Goal: Information Seeking & Learning: Learn about a topic

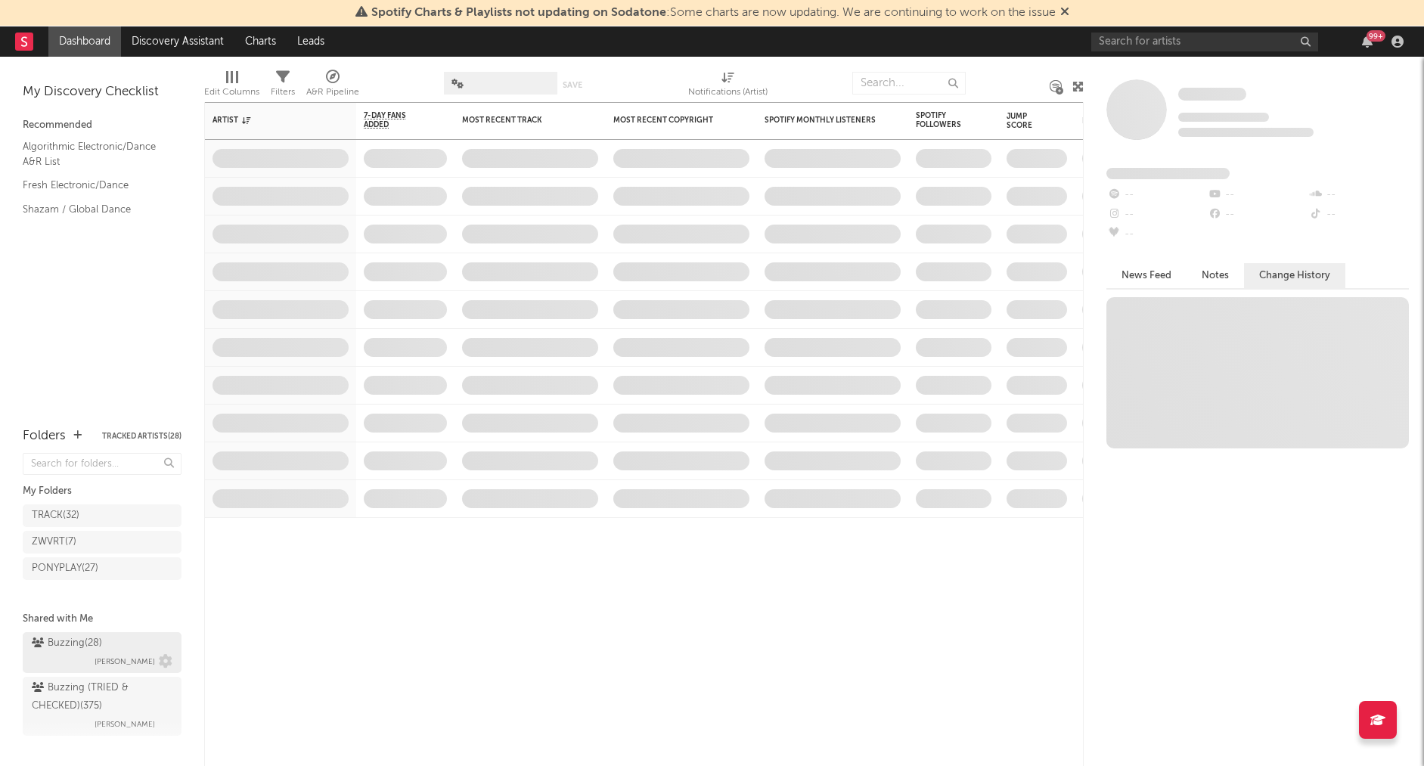
click at [71, 641] on div "Buzzing ( 28 )" at bounding box center [67, 643] width 70 height 18
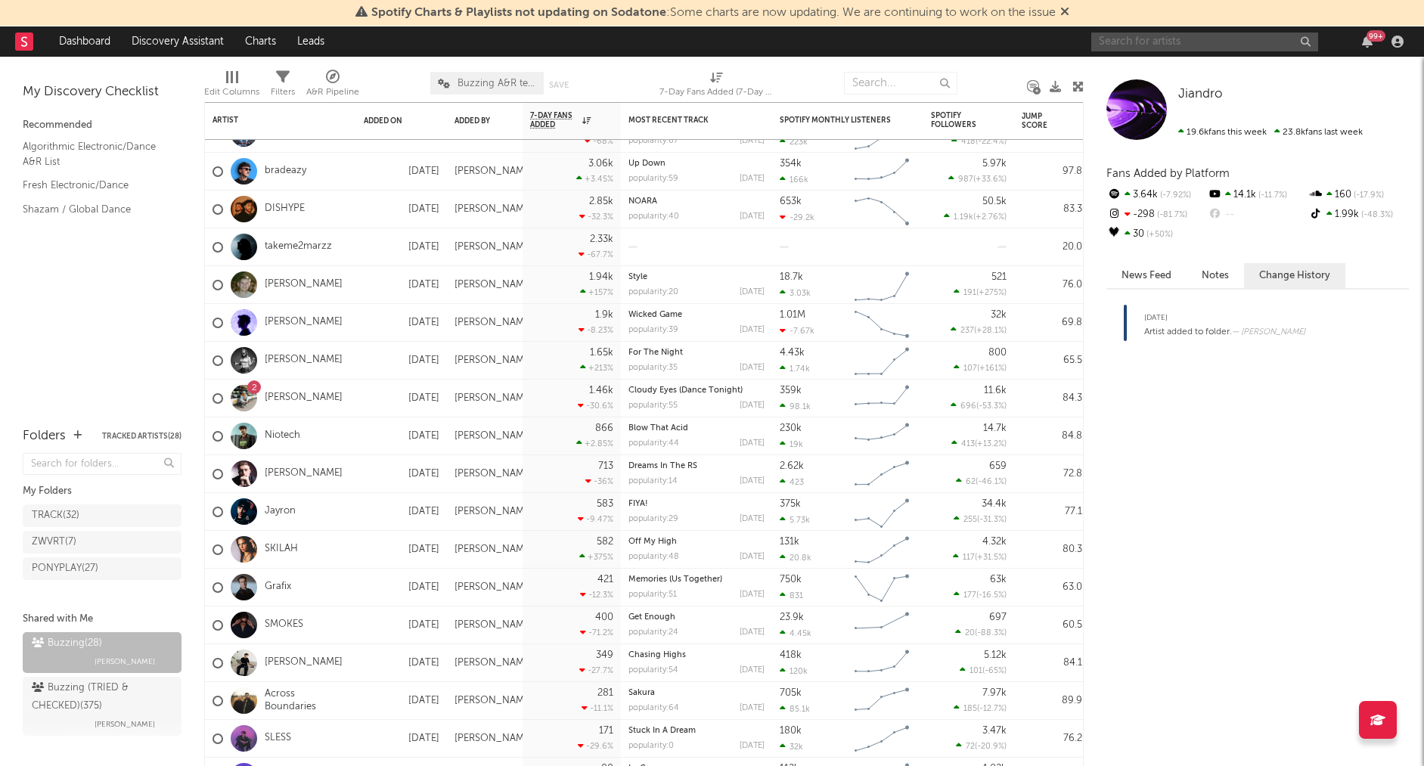
click at [1139, 39] on input "text" at bounding box center [1204, 42] width 227 height 19
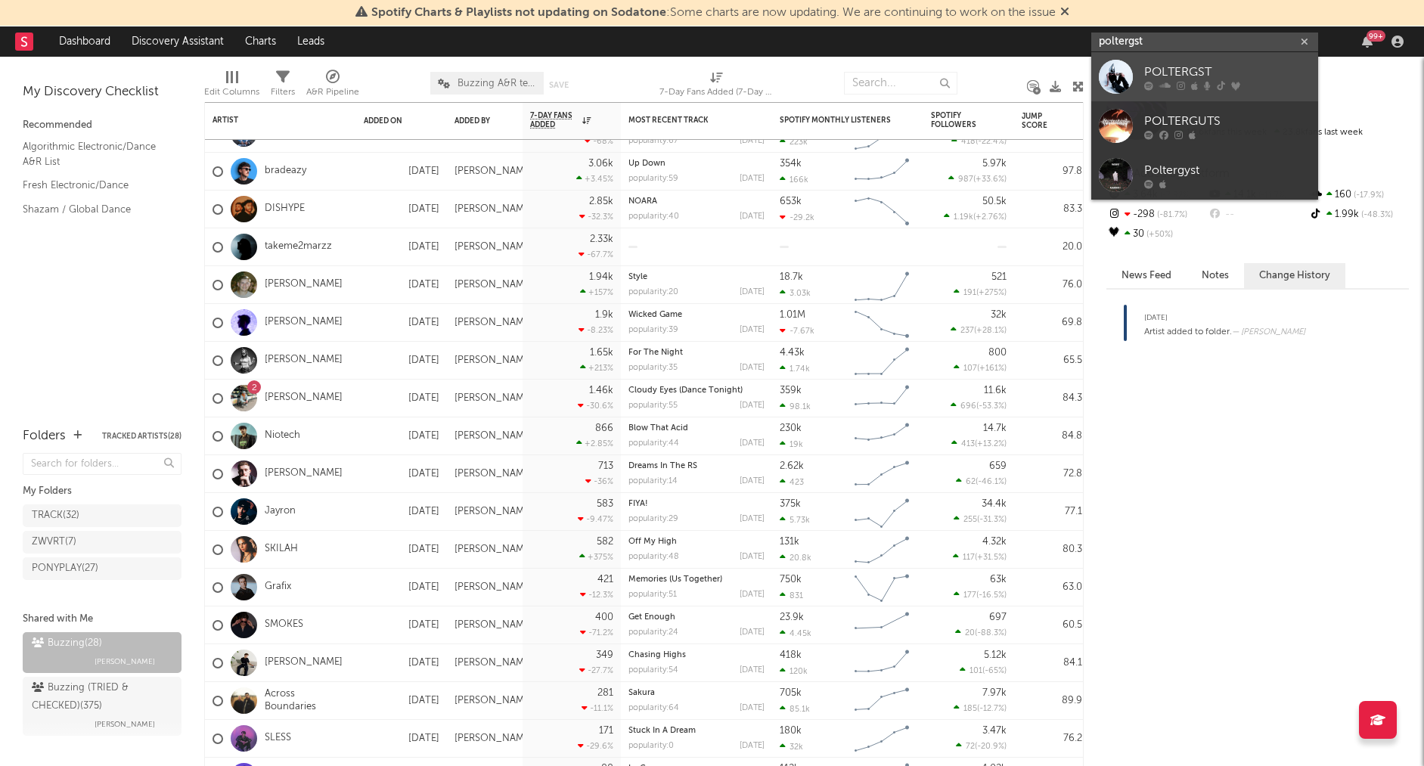
type input "poltergst"
click at [1221, 67] on div "POLTERGST" at bounding box center [1227, 72] width 166 height 18
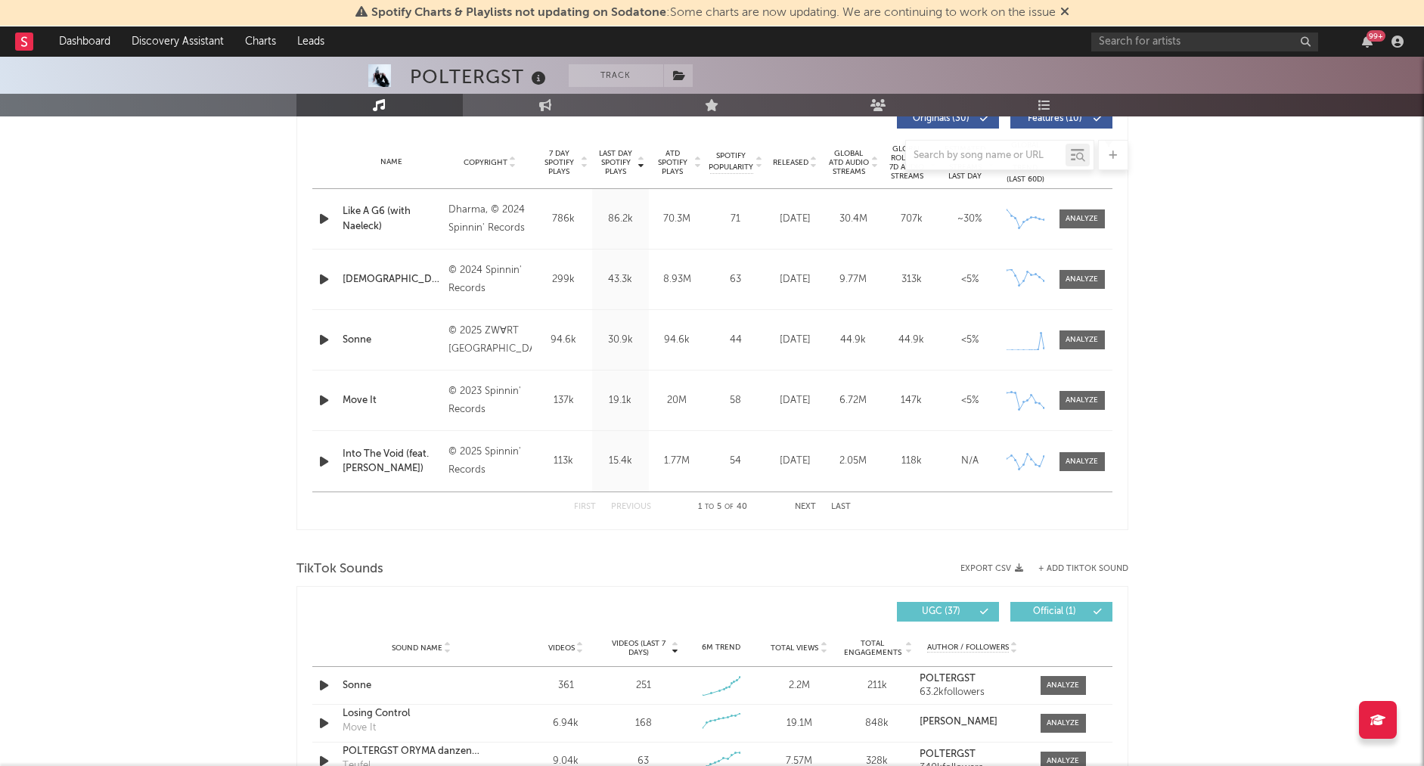
scroll to position [595, 0]
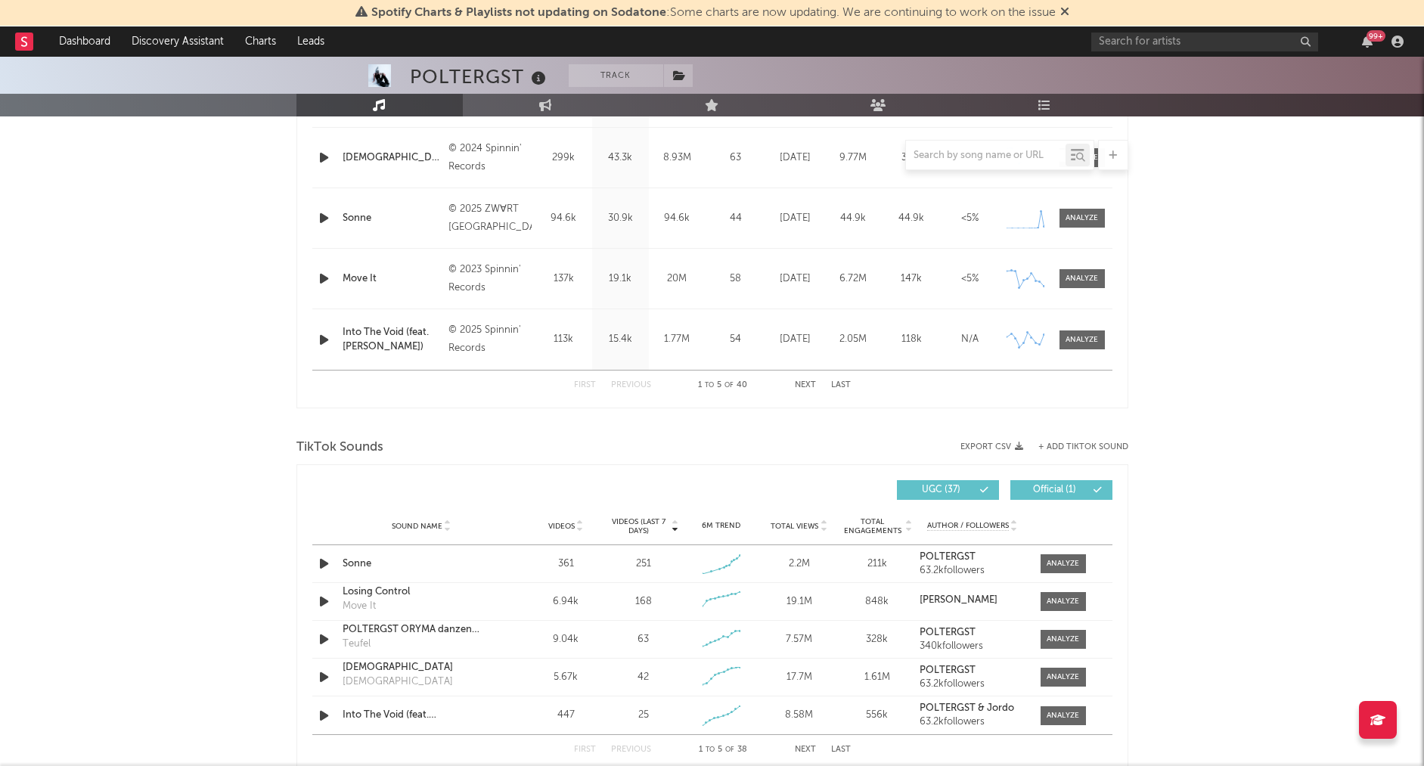
select select "6m"
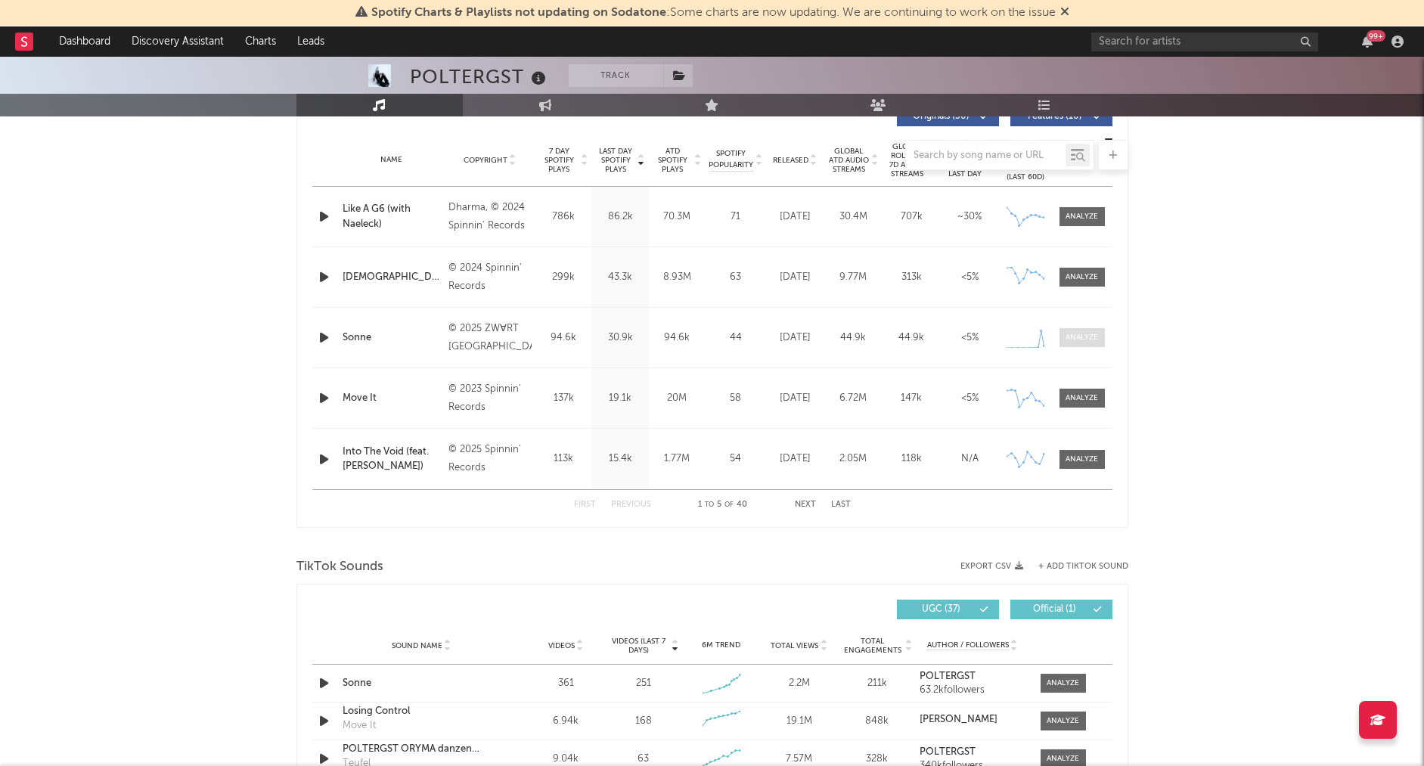
click at [1092, 333] on div at bounding box center [1081, 337] width 33 height 11
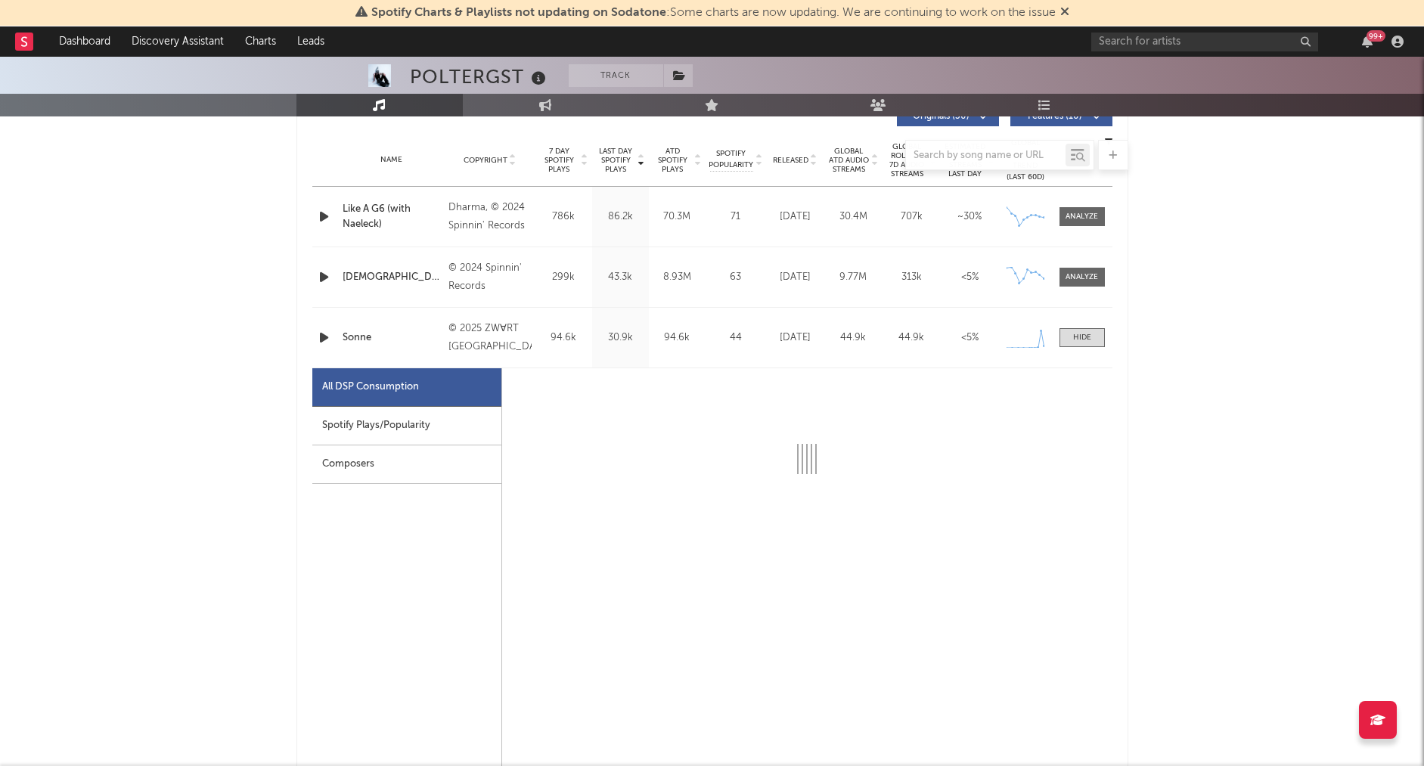
select select "1w"
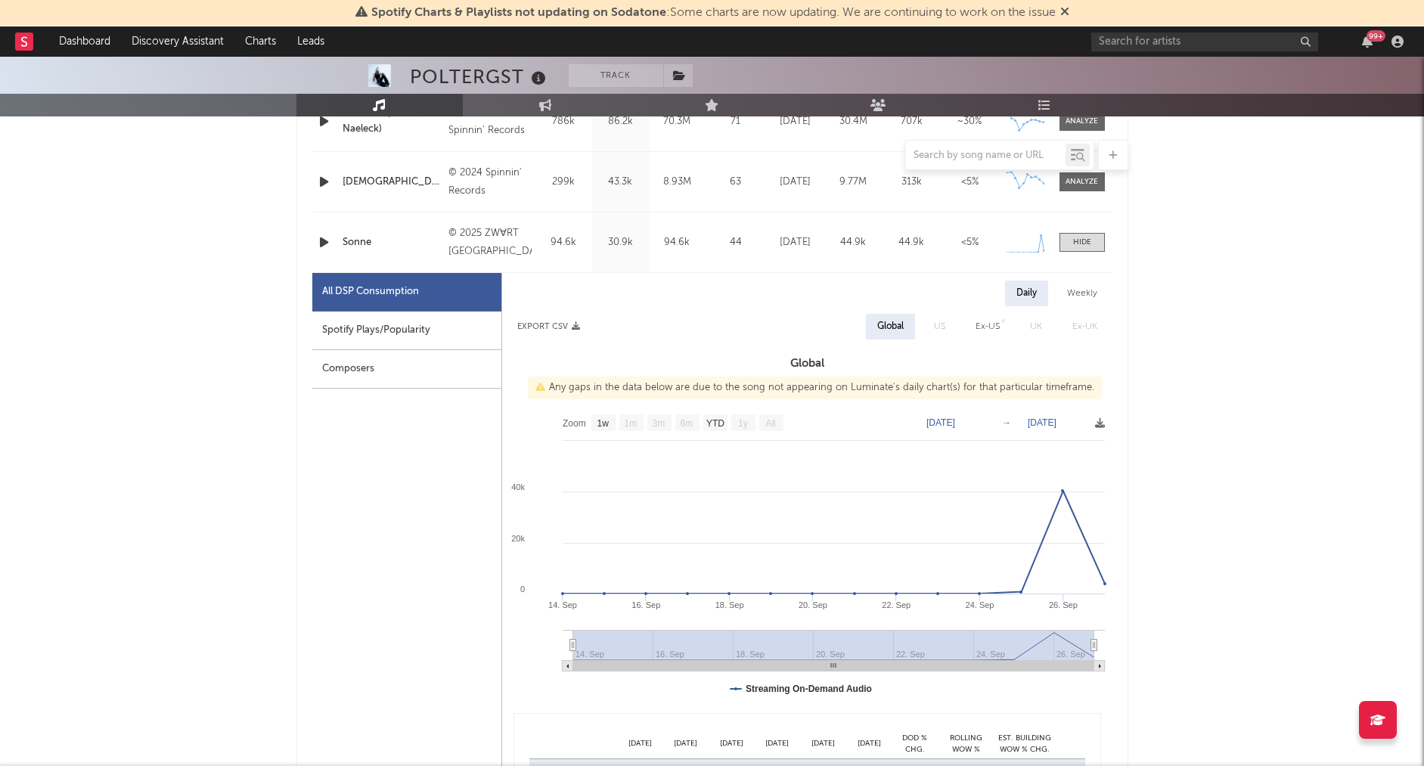
scroll to position [689, 0]
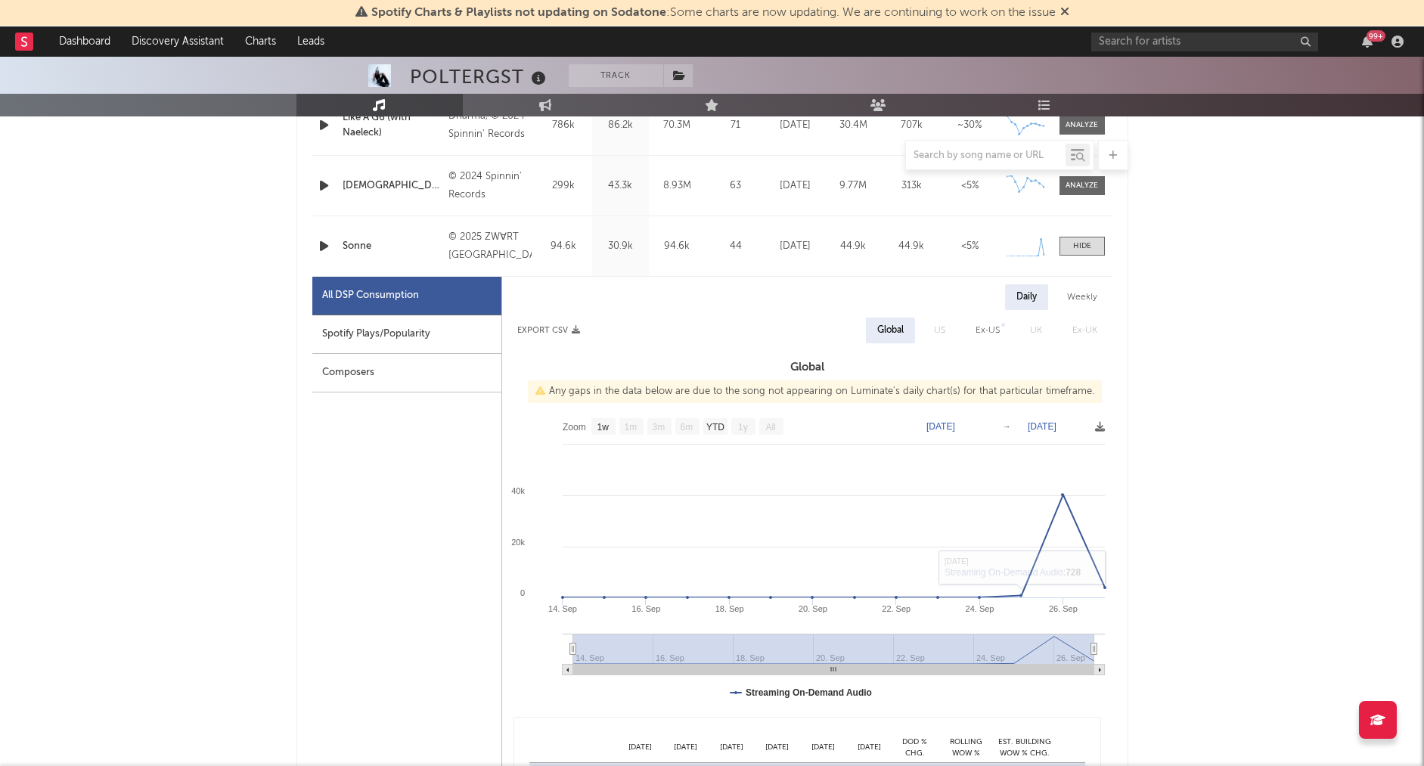
click at [404, 324] on div "Spotify Plays/Popularity" at bounding box center [406, 334] width 189 height 39
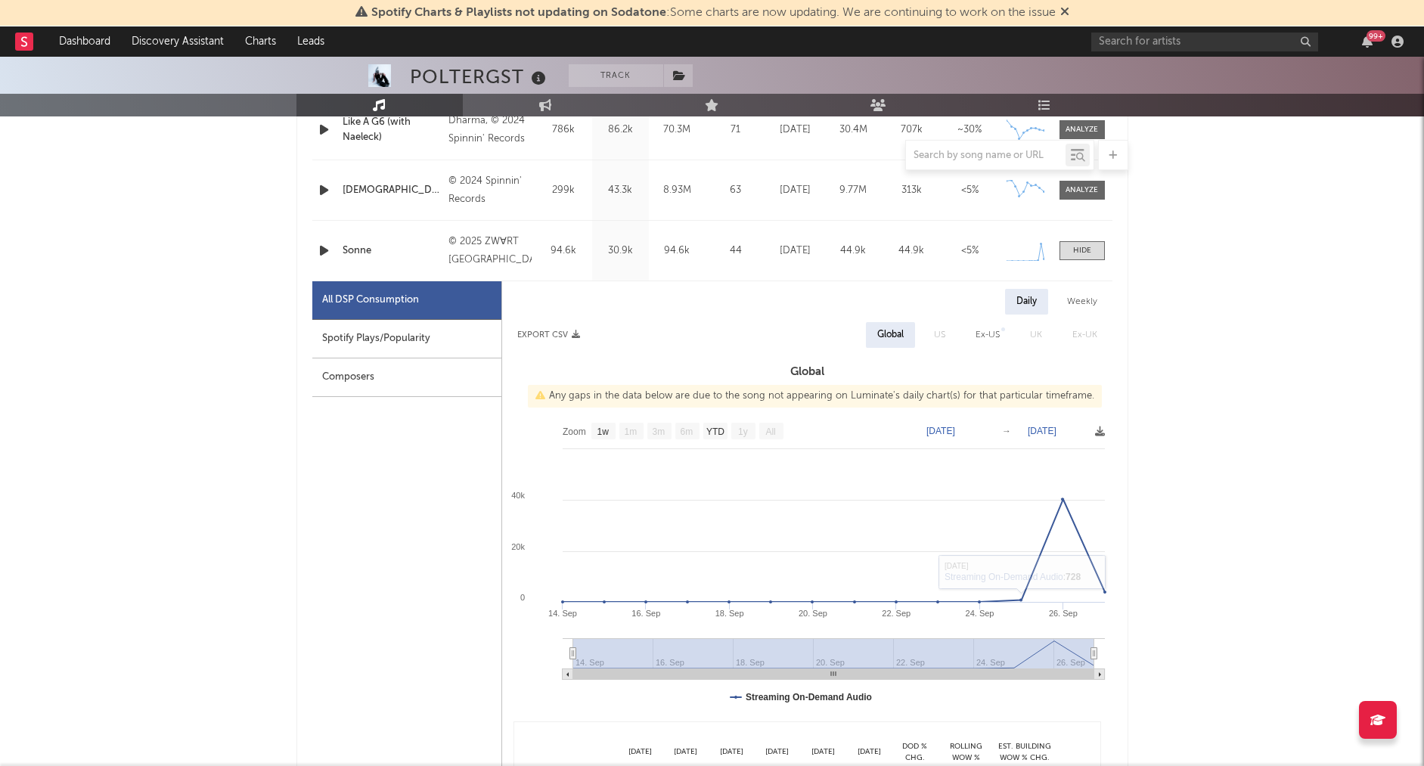
select select "1w"
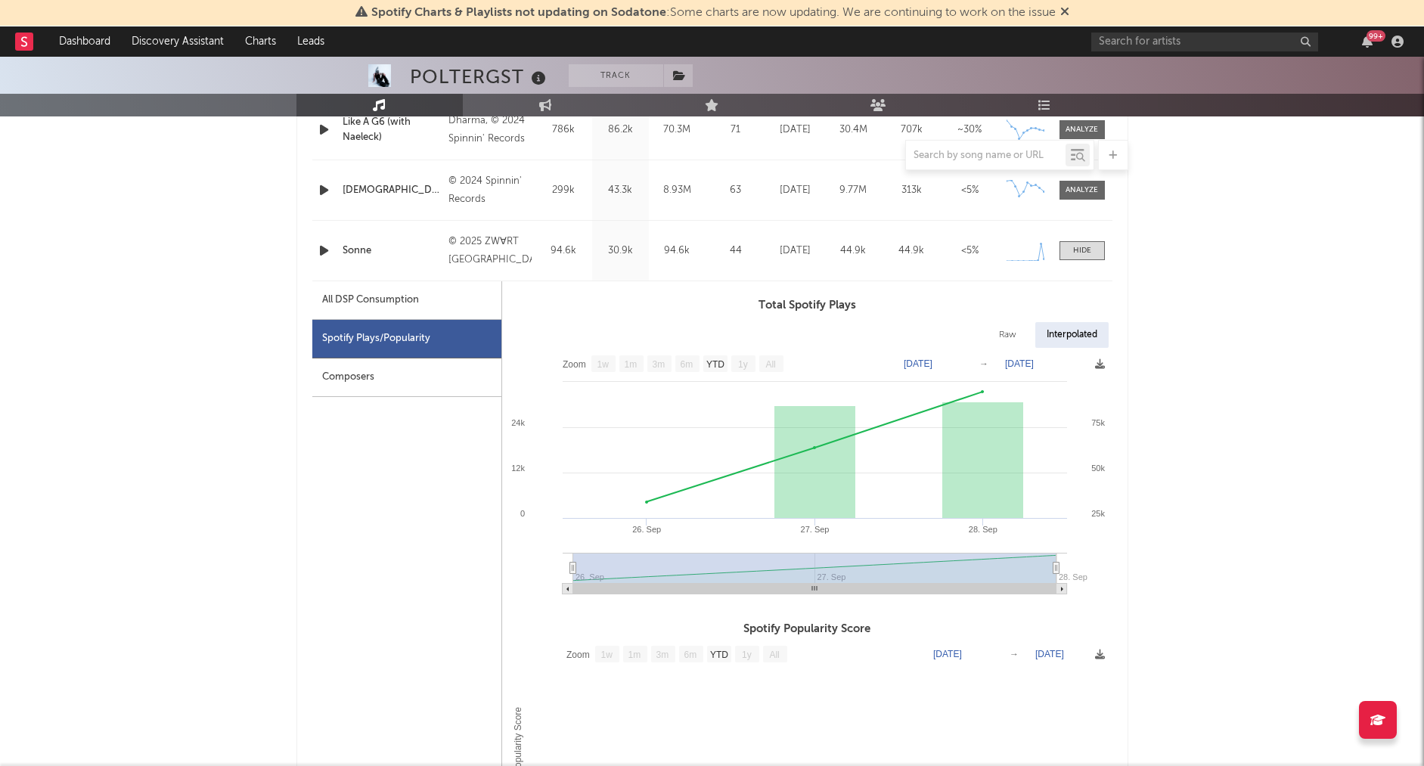
click at [1017, 362] on text "[DATE]" at bounding box center [1019, 363] width 29 height 11
click at [1064, 361] on input "[DATE]" at bounding box center [1028, 363] width 70 height 15
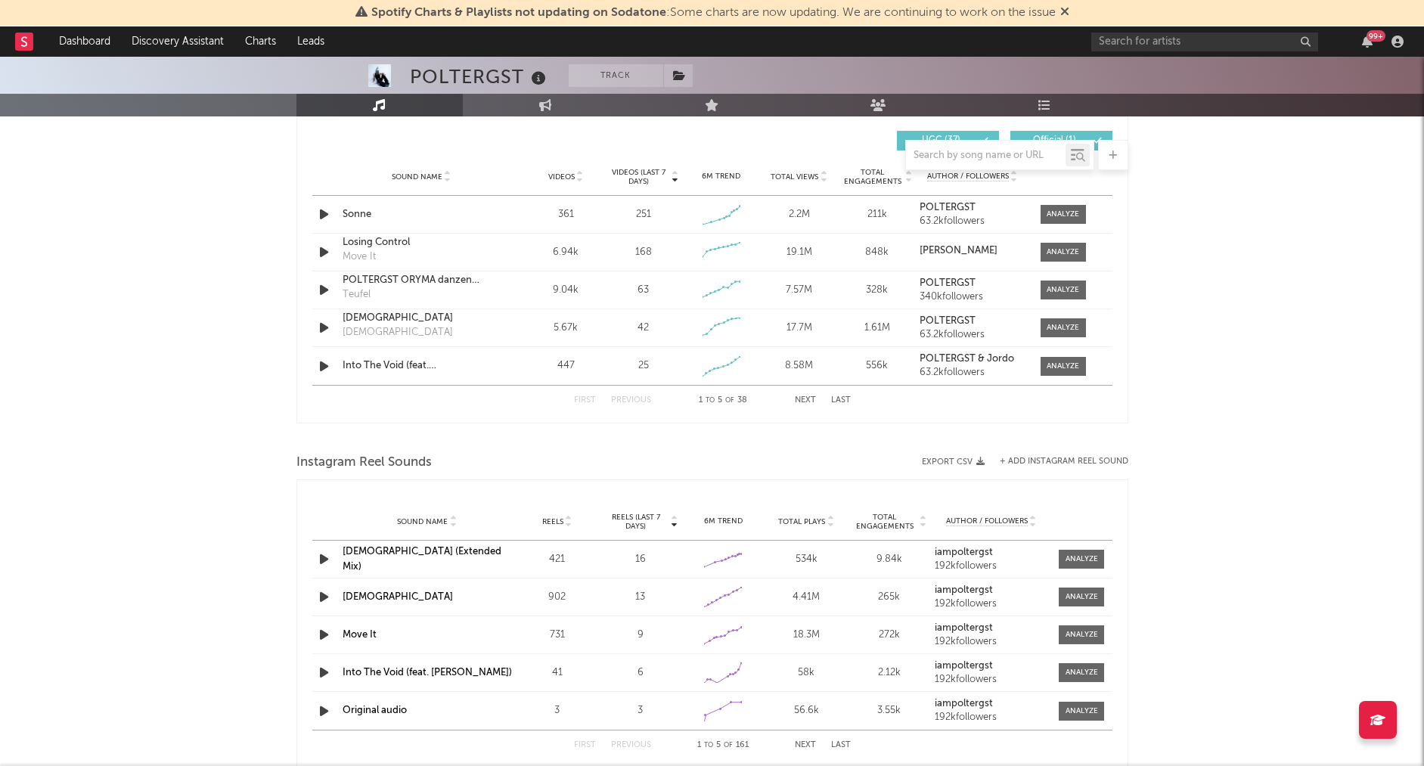
scroll to position [1787, 0]
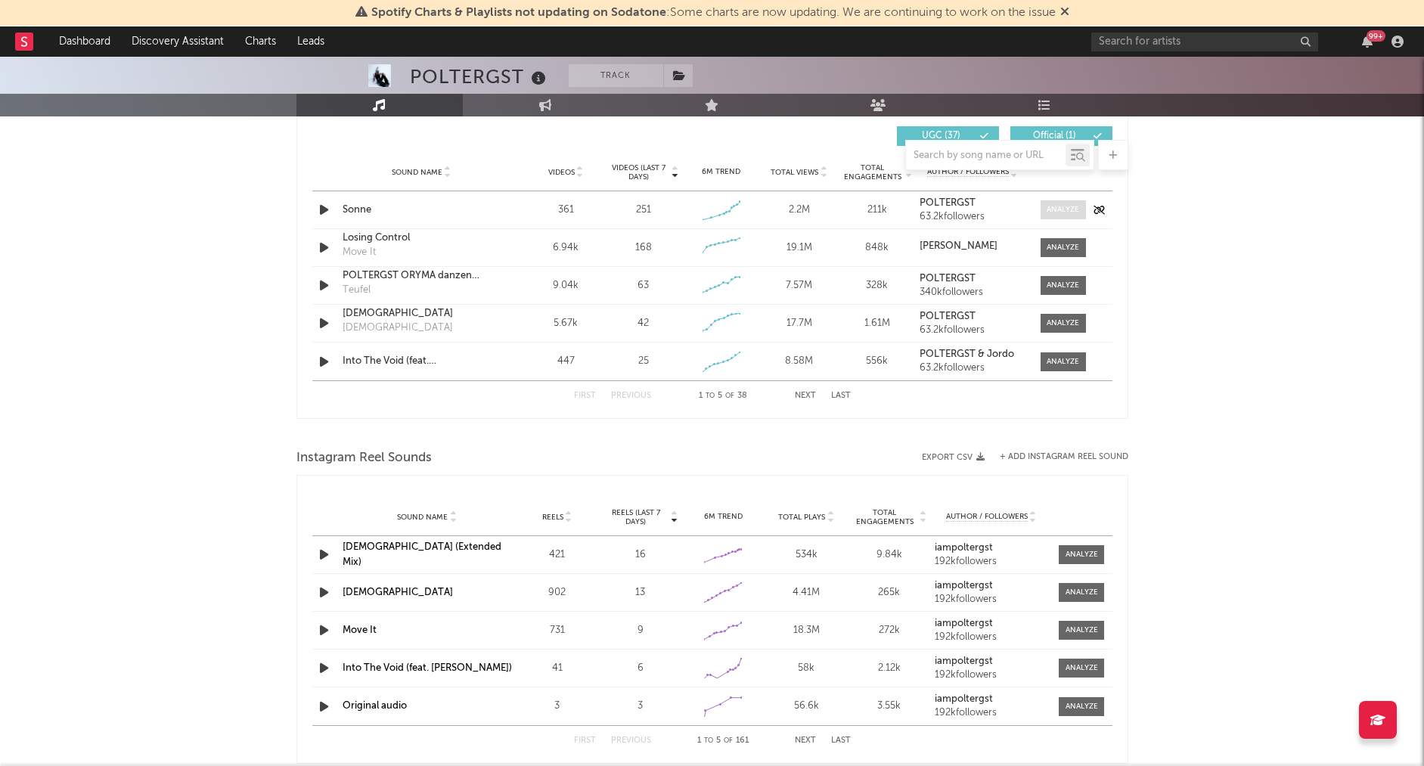
click at [1074, 211] on div at bounding box center [1062, 209] width 33 height 11
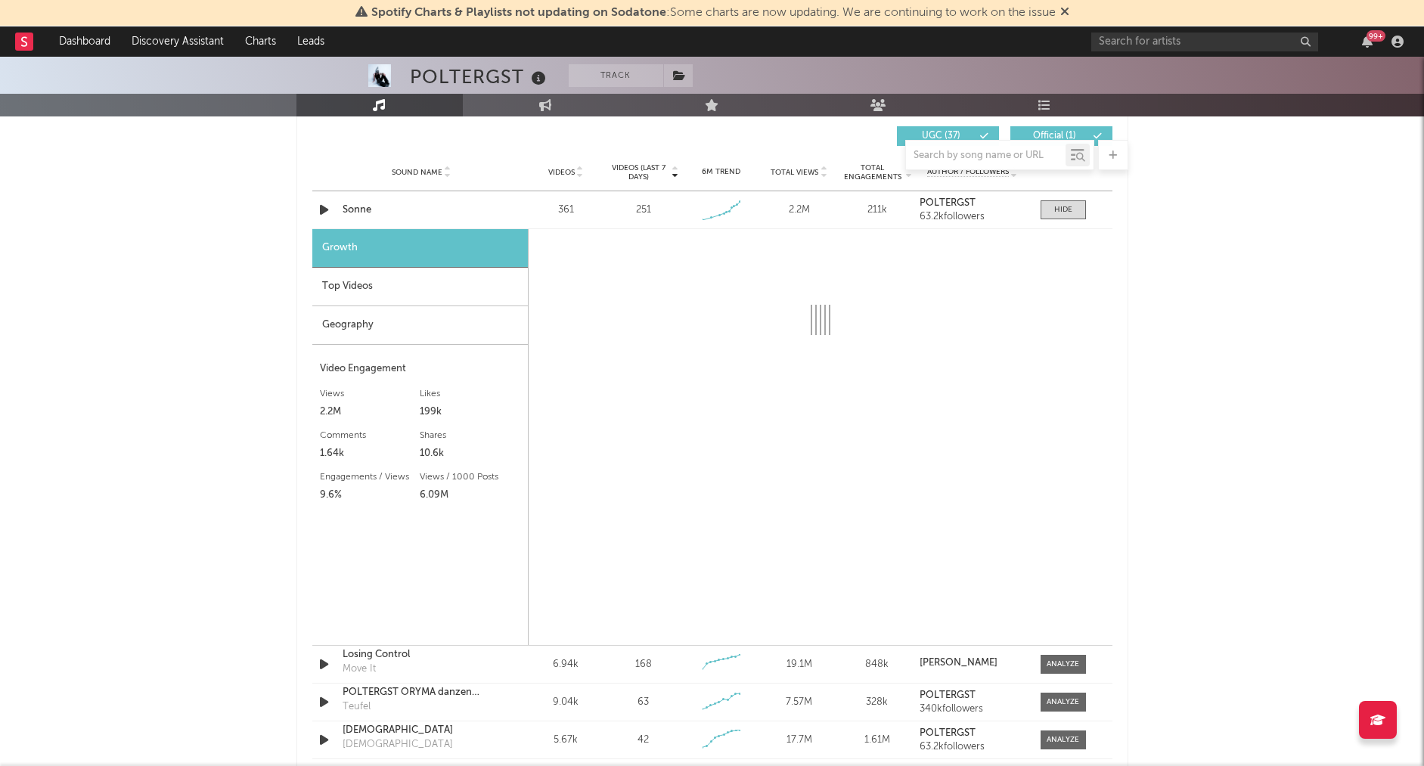
select select "1w"
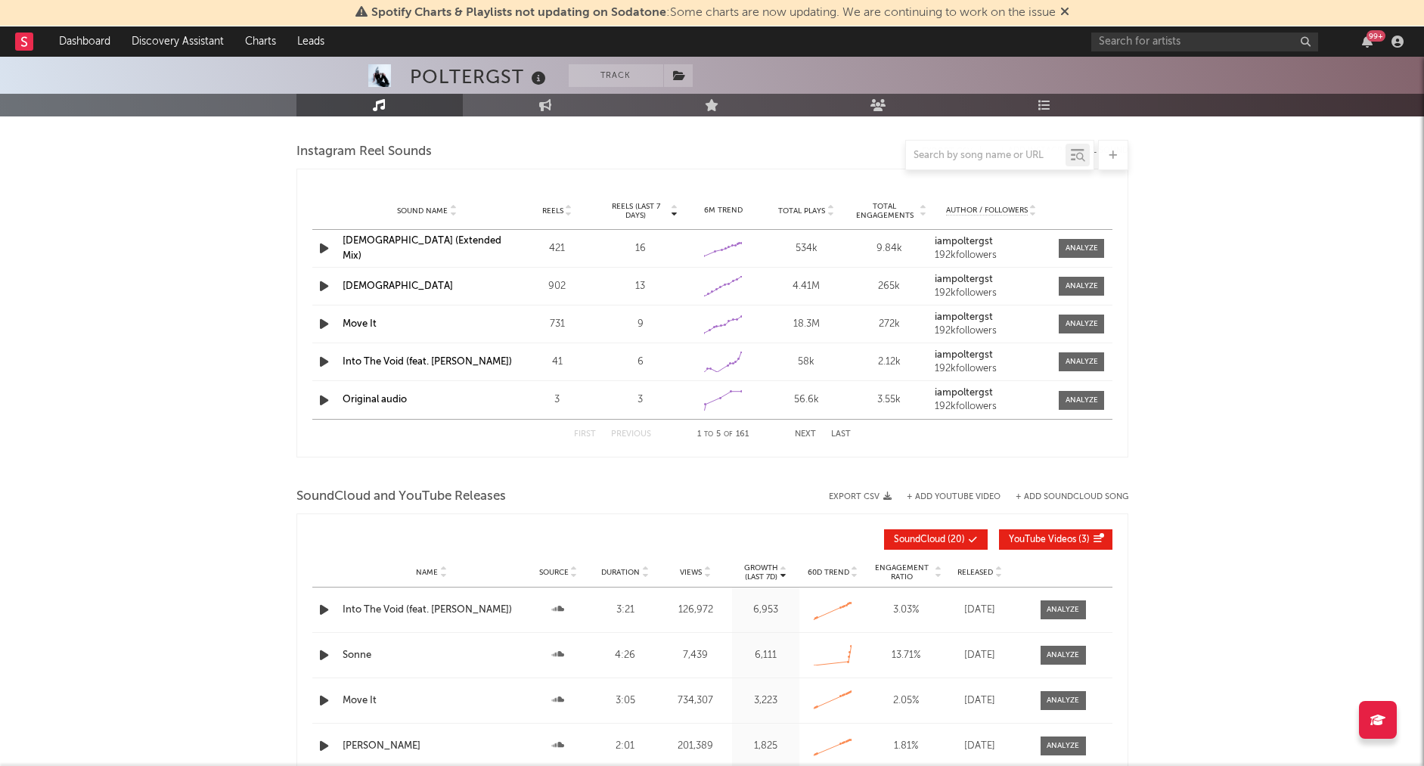
scroll to position [2638, 0]
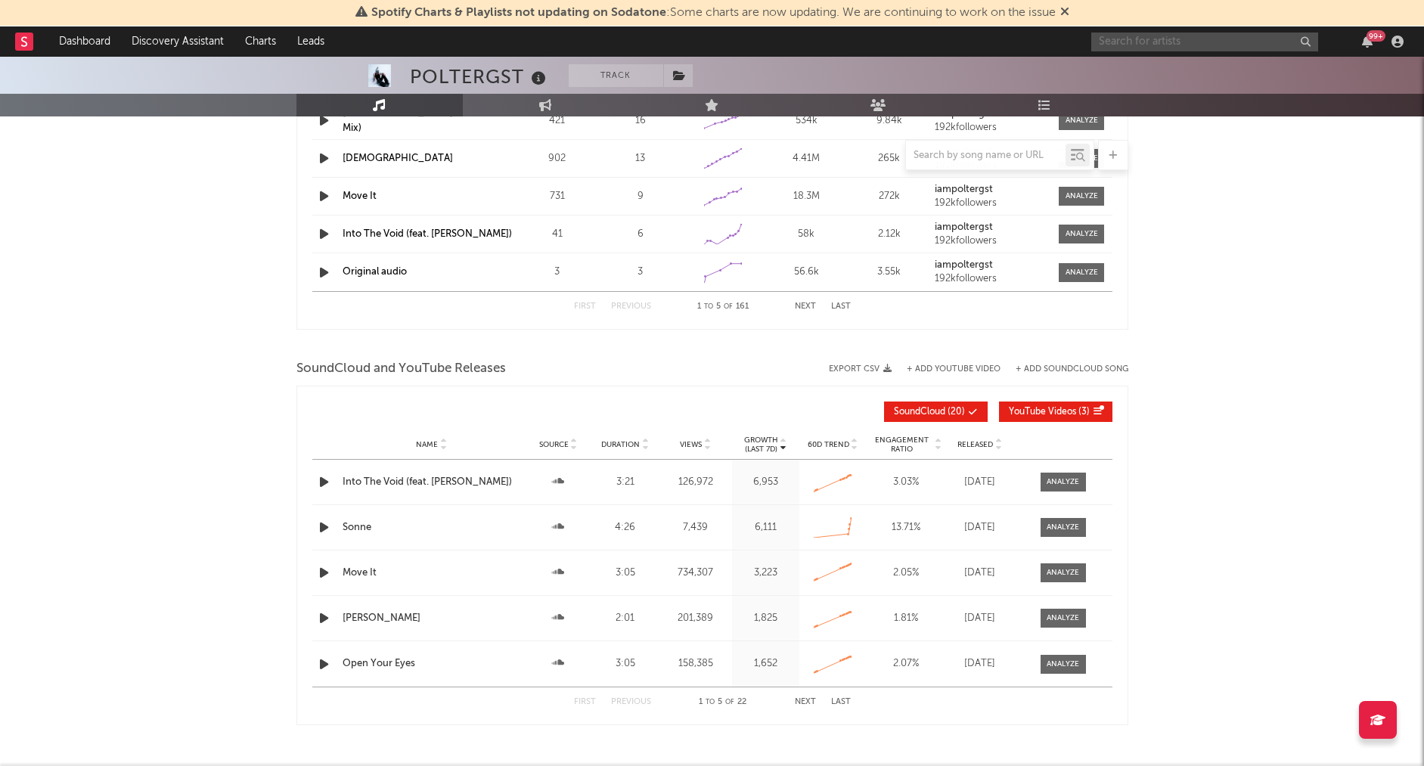
click at [1160, 34] on input "text" at bounding box center [1204, 42] width 227 height 19
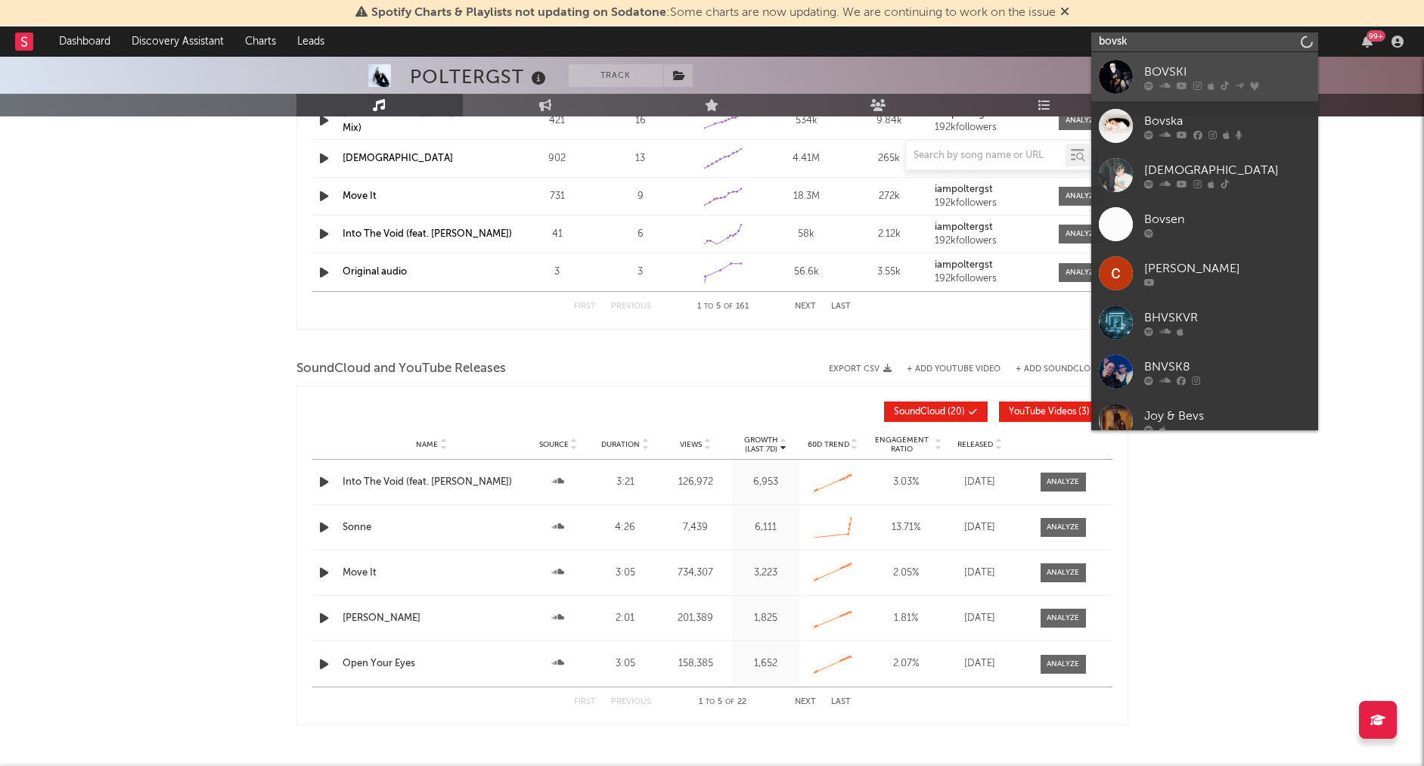
type input "bovsk"
click at [1171, 59] on link "BOVSKI" at bounding box center [1204, 76] width 227 height 49
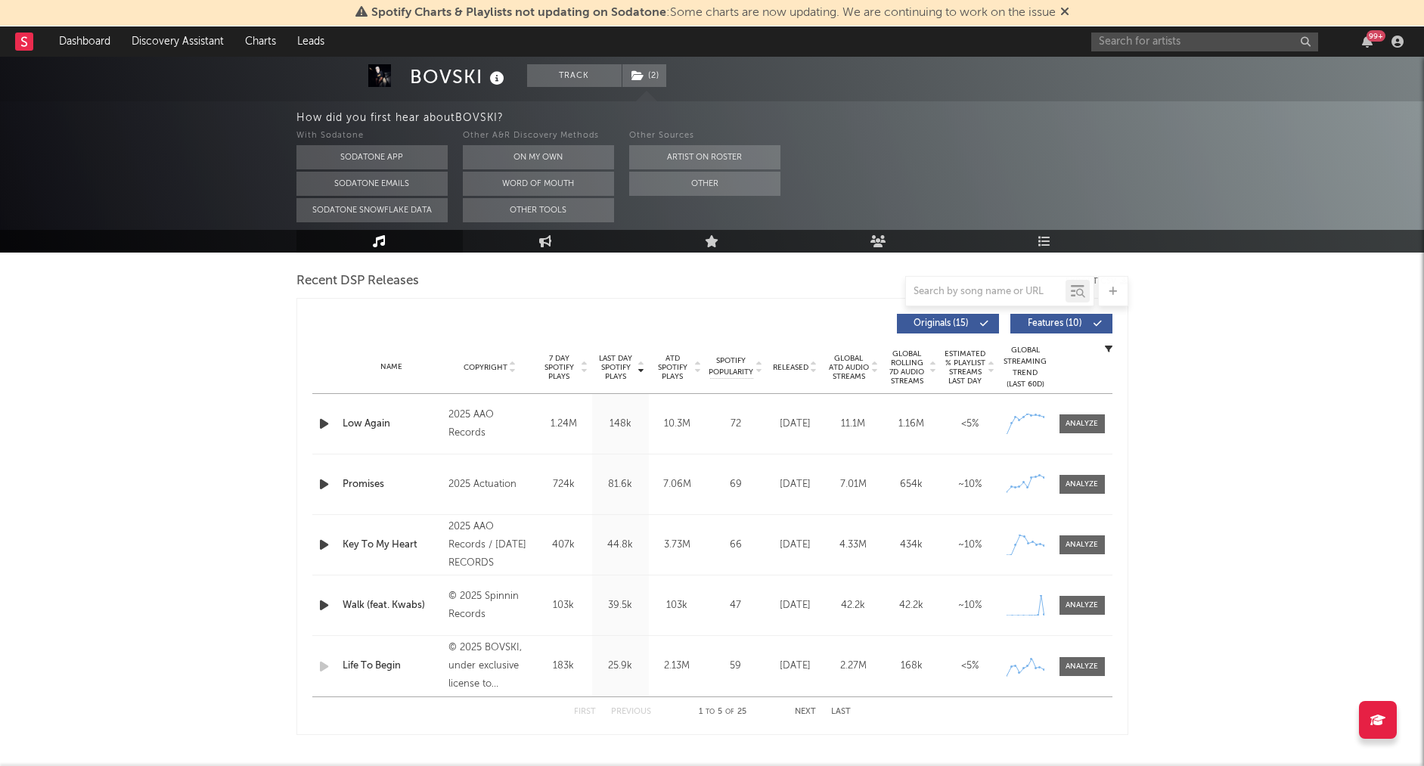
select select "6m"
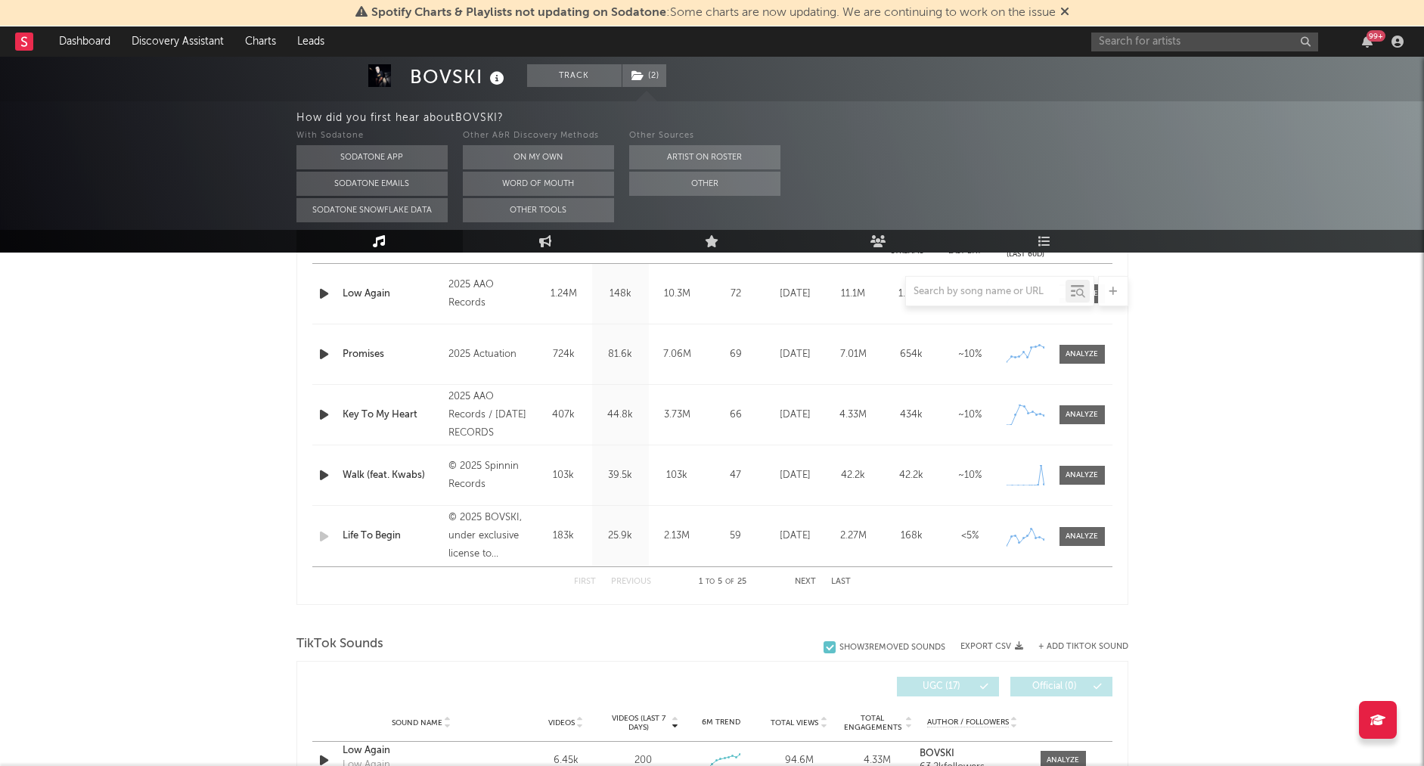
scroll to position [655, 0]
click at [1097, 477] on div at bounding box center [1081, 474] width 33 height 11
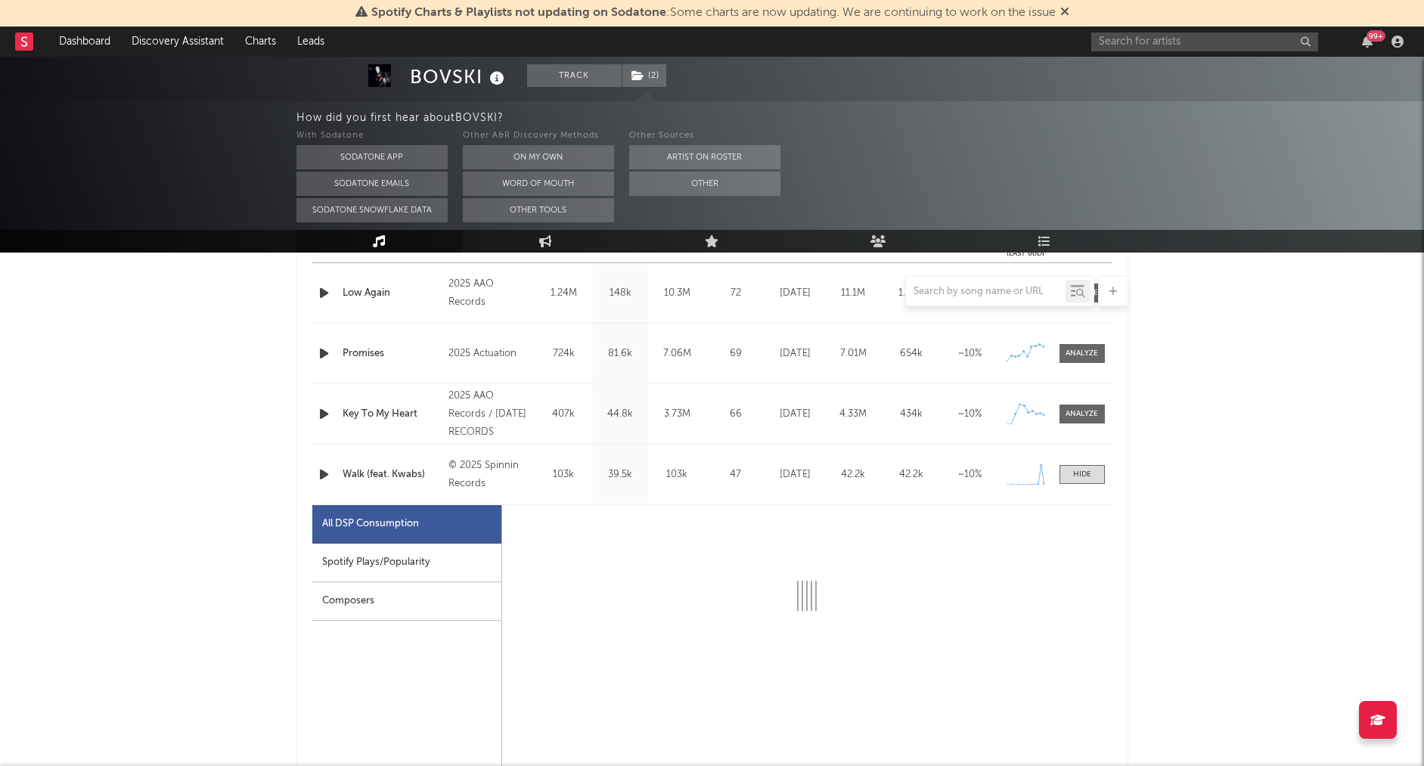
select select "1w"
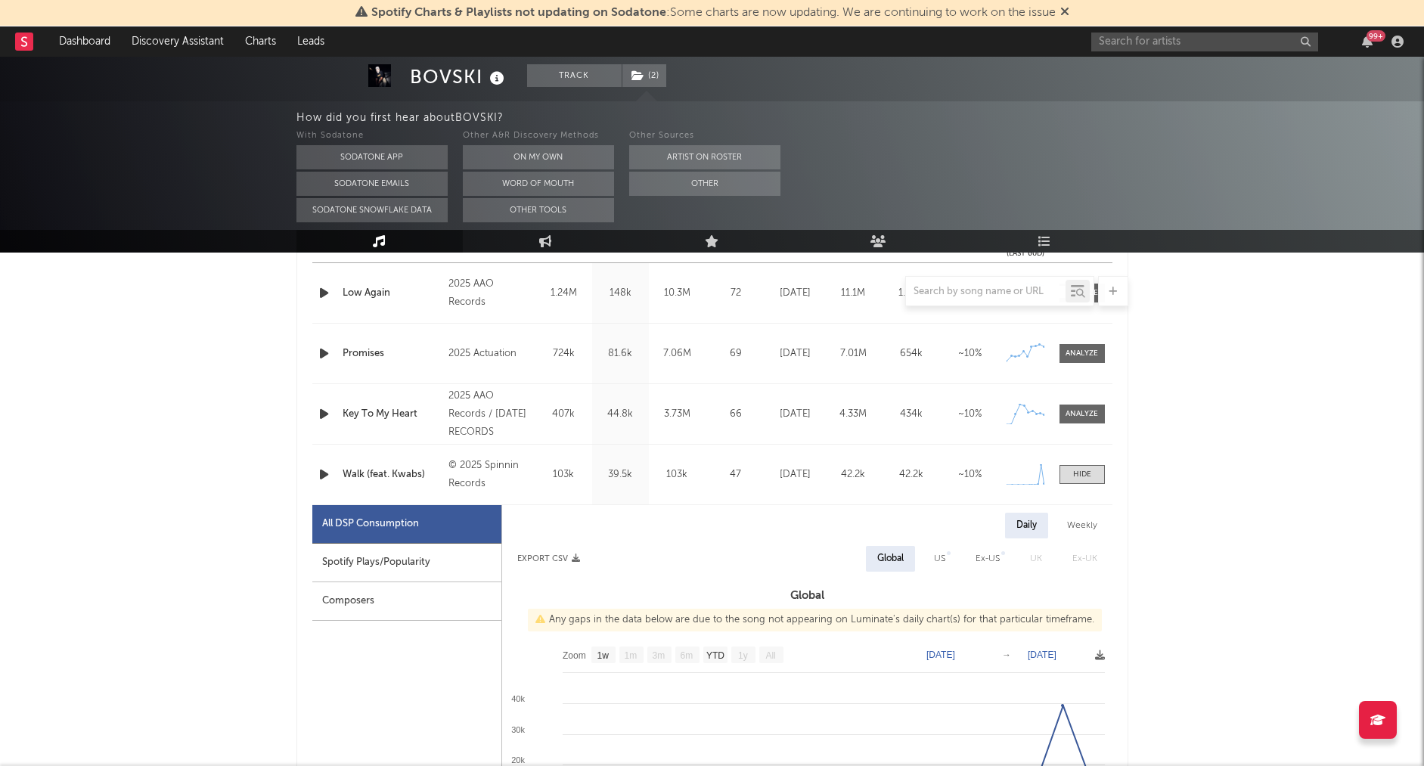
click at [437, 553] on div "Spotify Plays/Popularity" at bounding box center [406, 563] width 189 height 39
select select "1w"
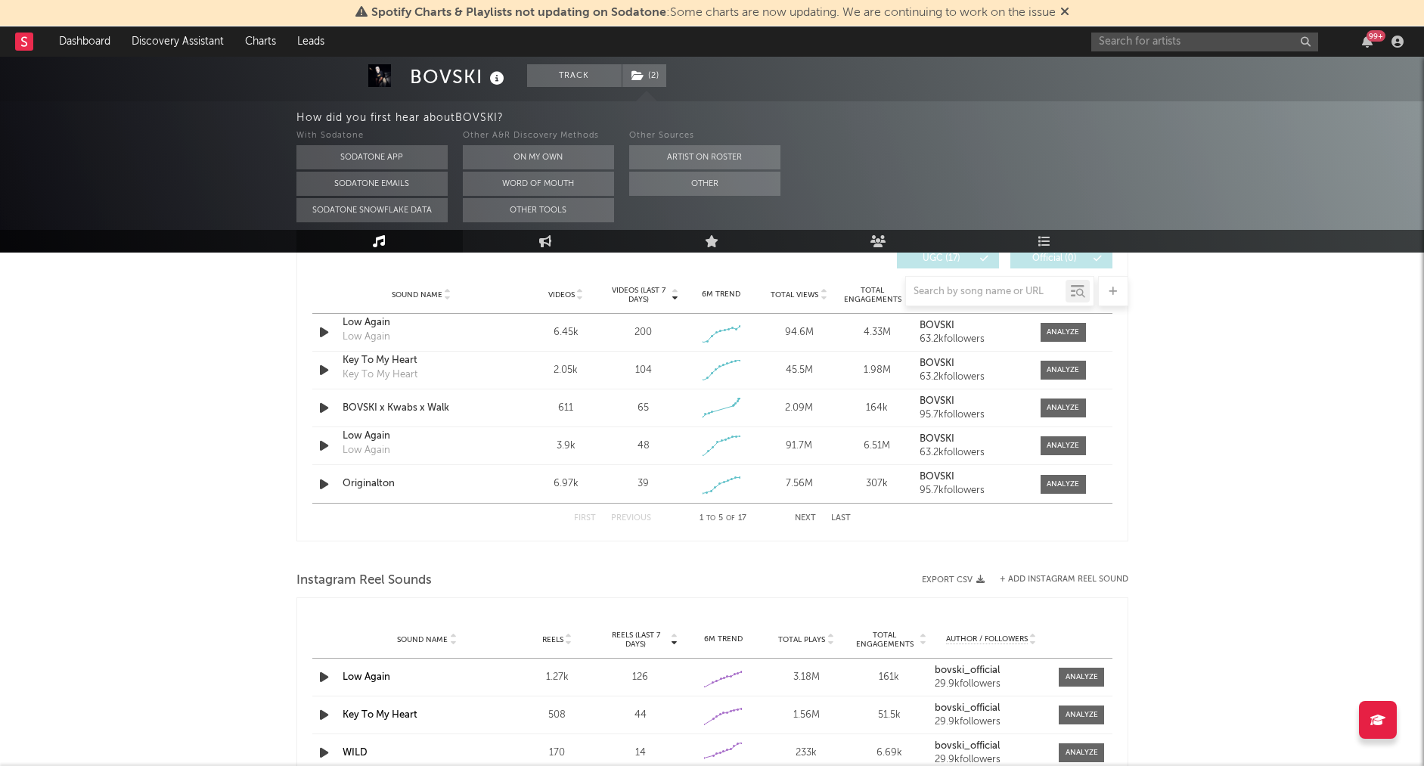
scroll to position [1817, 0]
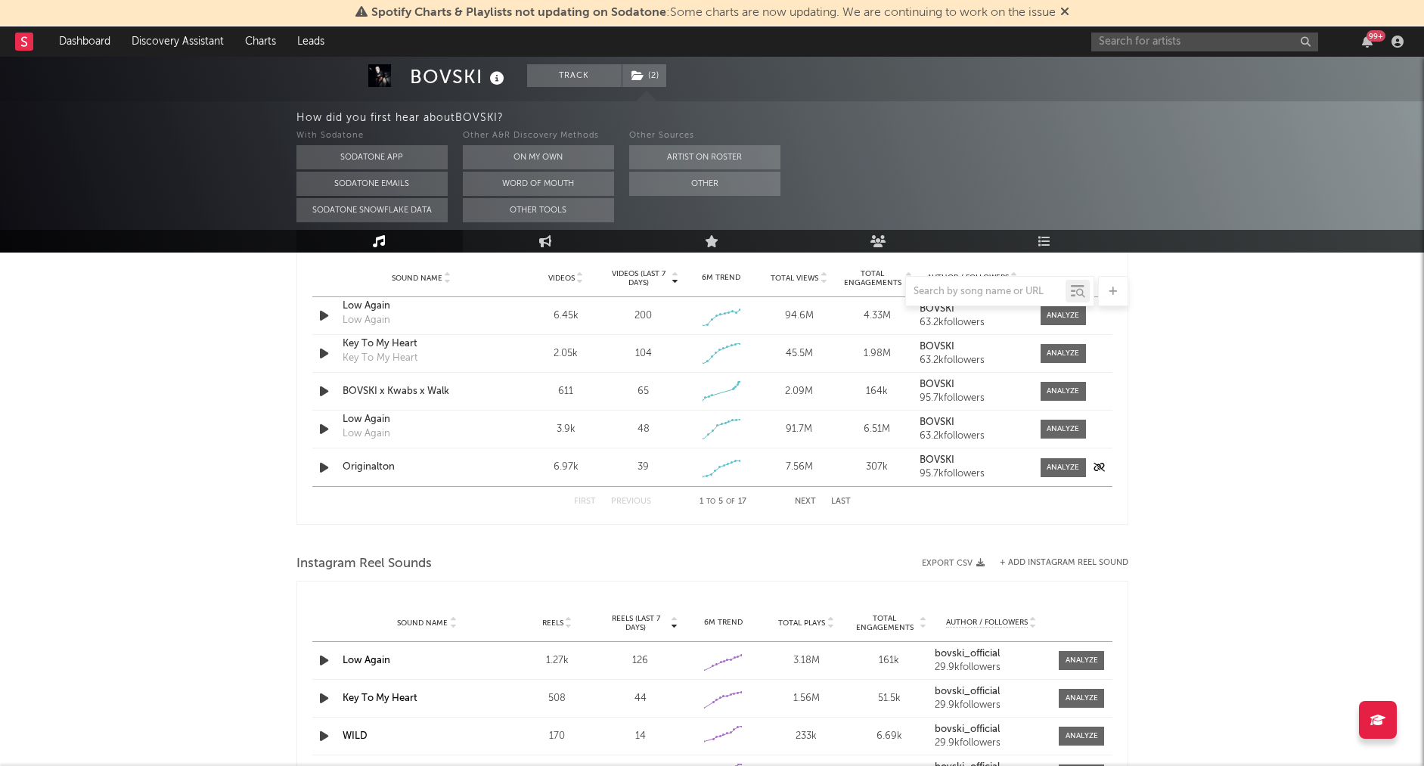
click at [322, 470] on icon "button" at bounding box center [324, 467] width 16 height 19
click at [324, 469] on icon "button" at bounding box center [323, 467] width 14 height 19
click at [806, 502] on button "Next" at bounding box center [805, 501] width 21 height 8
click at [586, 500] on button "First" at bounding box center [585, 501] width 22 height 8
click at [1064, 393] on div at bounding box center [1062, 391] width 33 height 11
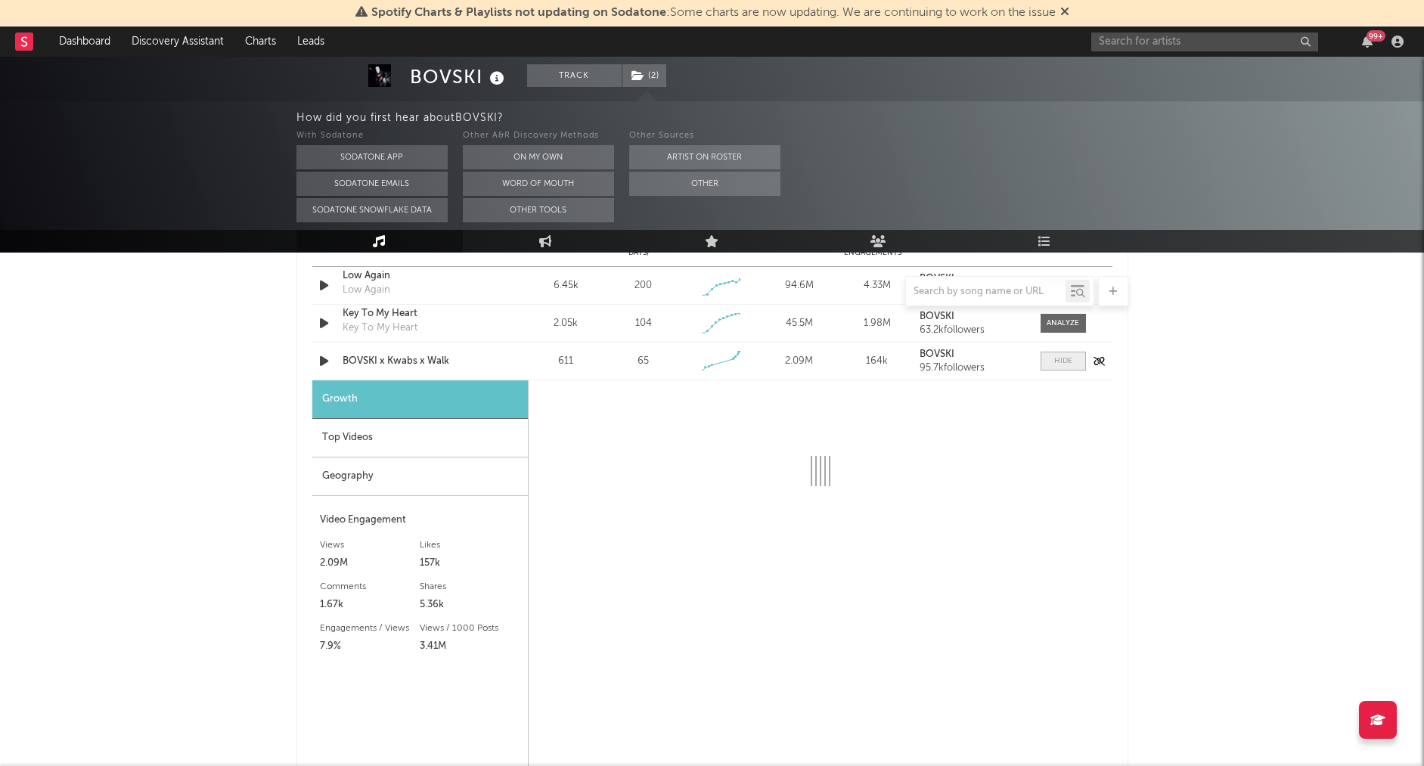
scroll to position [1862, 0]
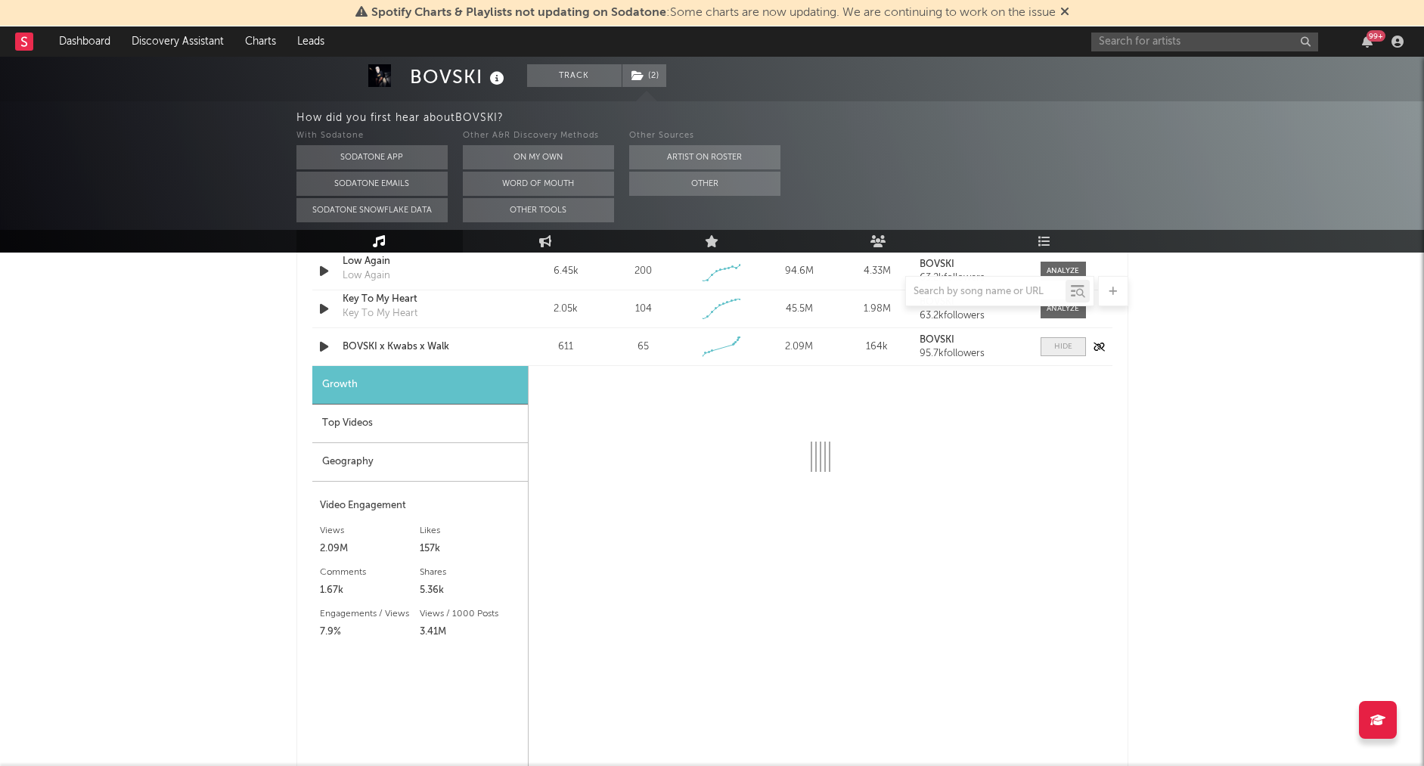
select select "1w"
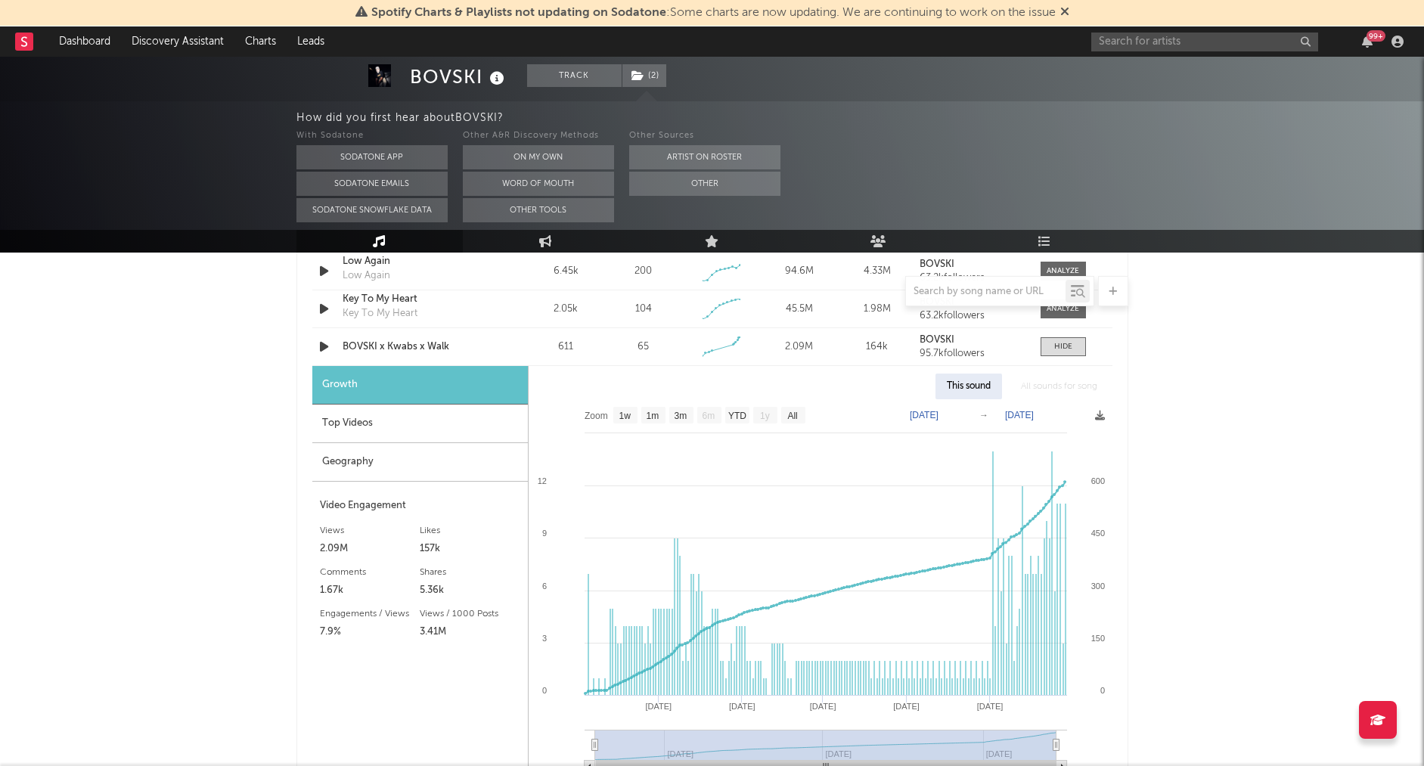
scroll to position [1854, 0]
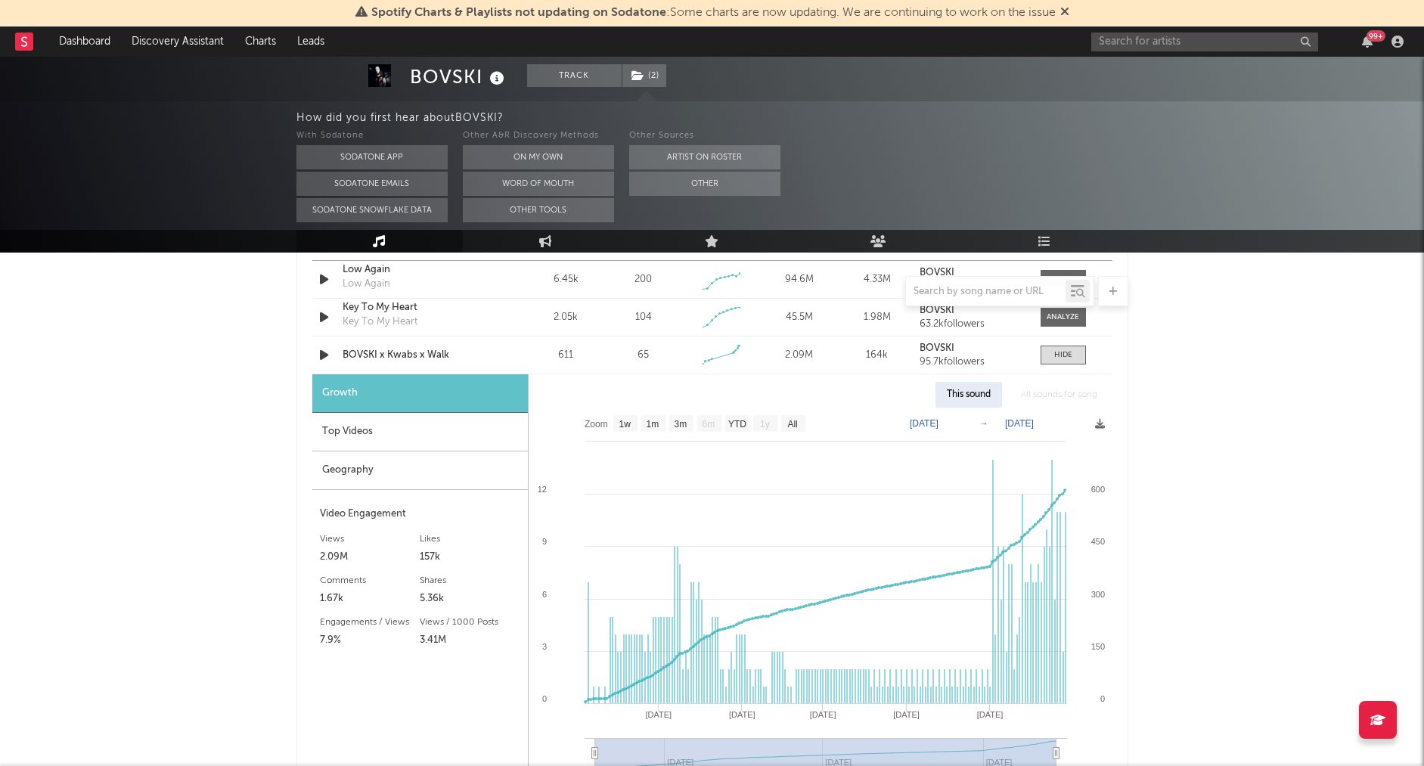
click at [1008, 425] on text "[DATE]" at bounding box center [1019, 423] width 29 height 11
click at [1064, 425] on input "[DATE]" at bounding box center [1028, 423] width 70 height 15
click at [1119, 414] on div "Videos (last 7 days) Sound Name Videos Videos (last 7 days) Total Views Total E…" at bounding box center [712, 542] width 832 height 725
click at [29, 34] on rect at bounding box center [24, 42] width 18 height 18
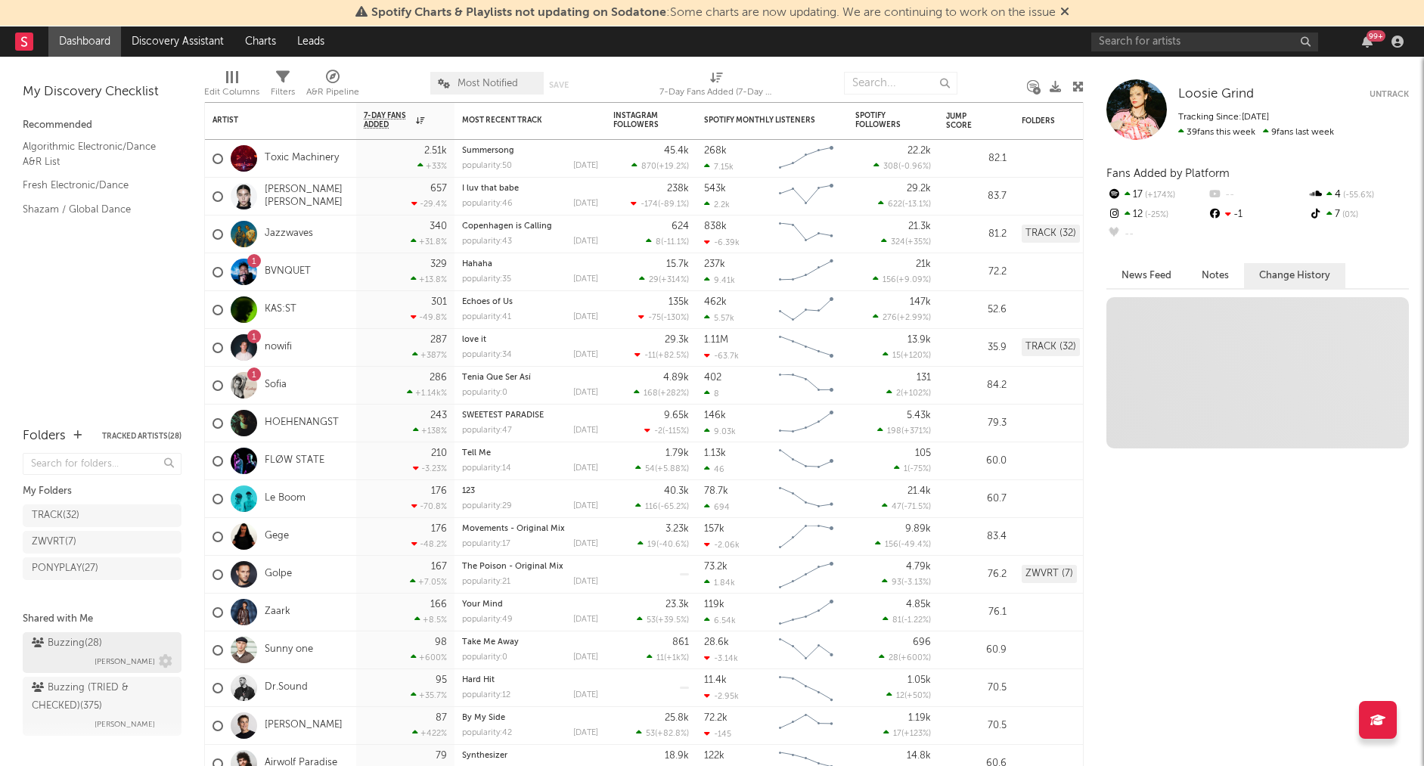
click at [74, 647] on div "Buzzing ( 28 )" at bounding box center [67, 643] width 70 height 18
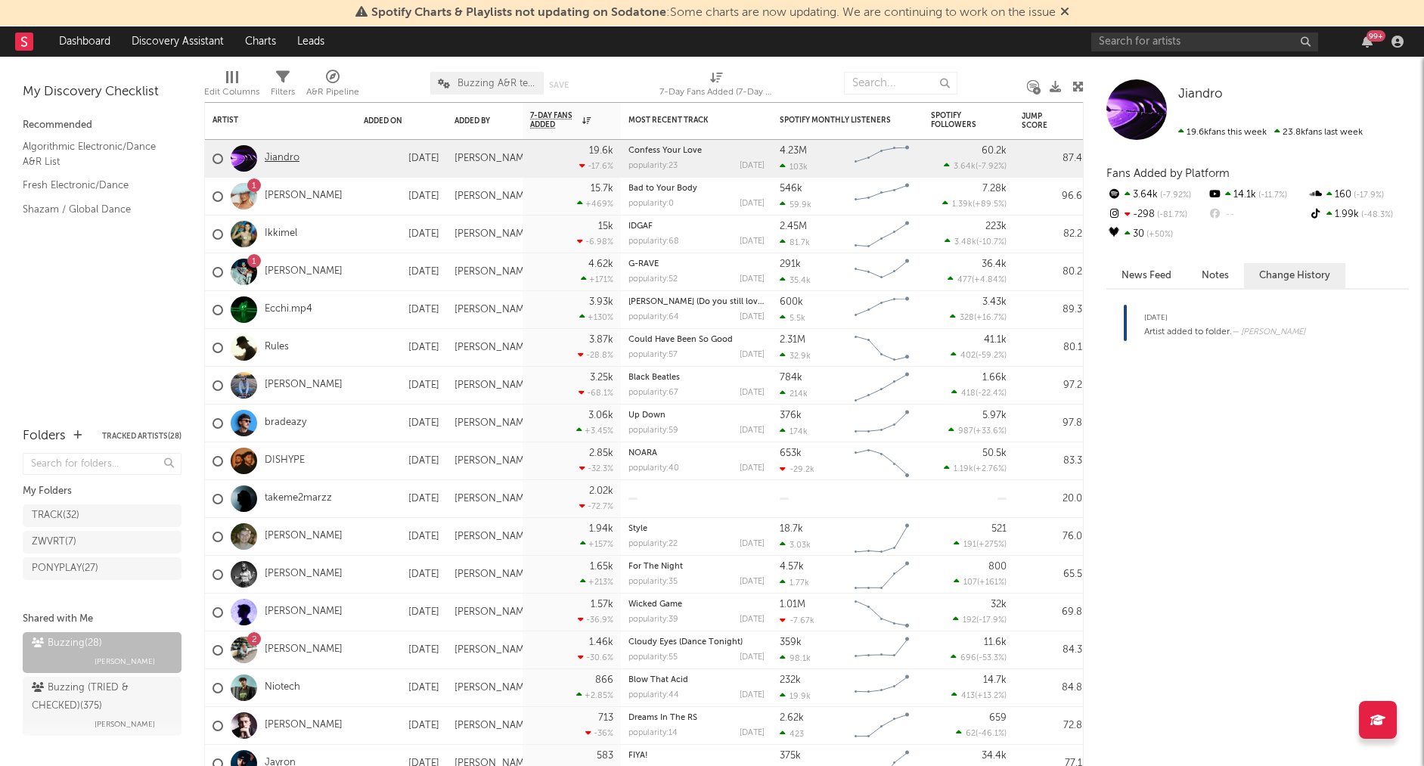
click at [283, 159] on link "Jiandro" at bounding box center [282, 158] width 35 height 13
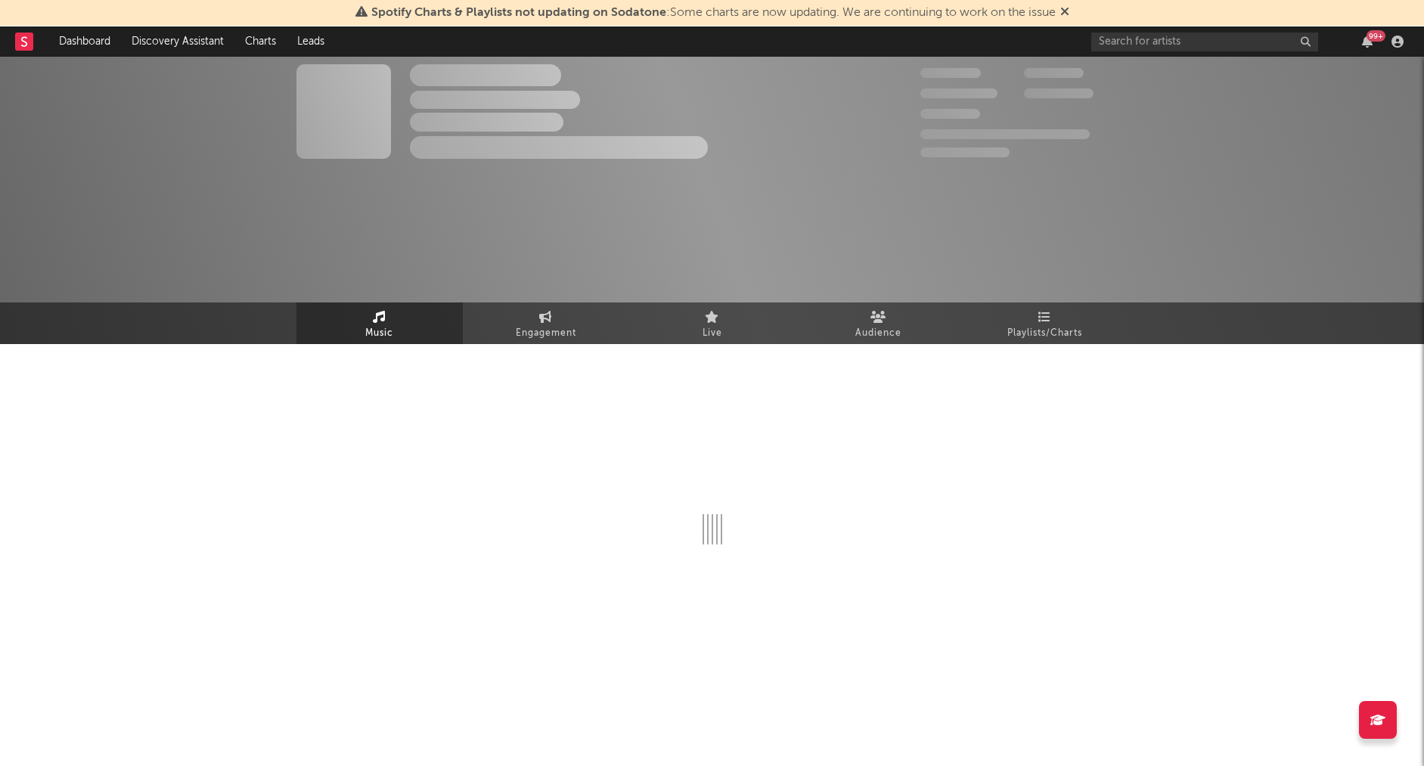
select select "1w"
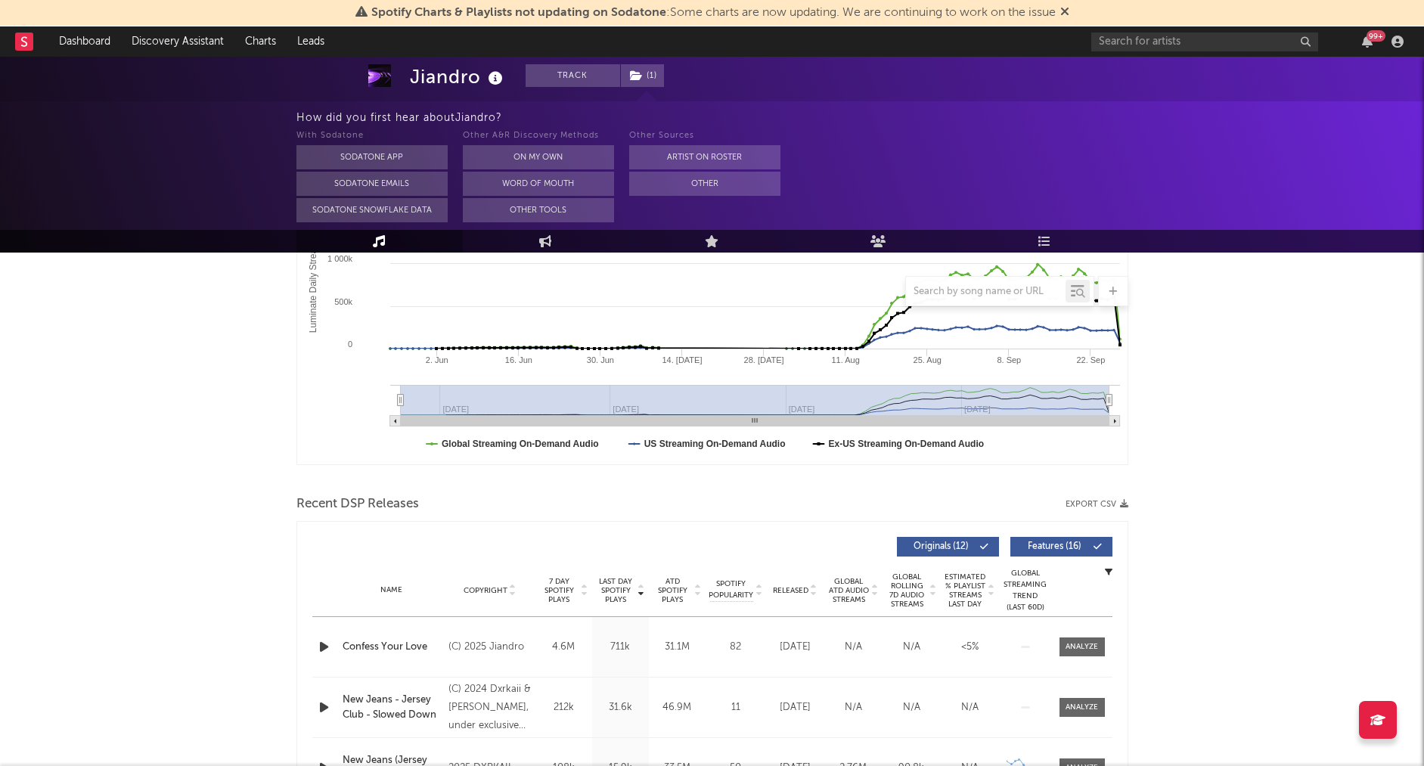
scroll to position [195, 0]
